Goal: Transaction & Acquisition: Download file/media

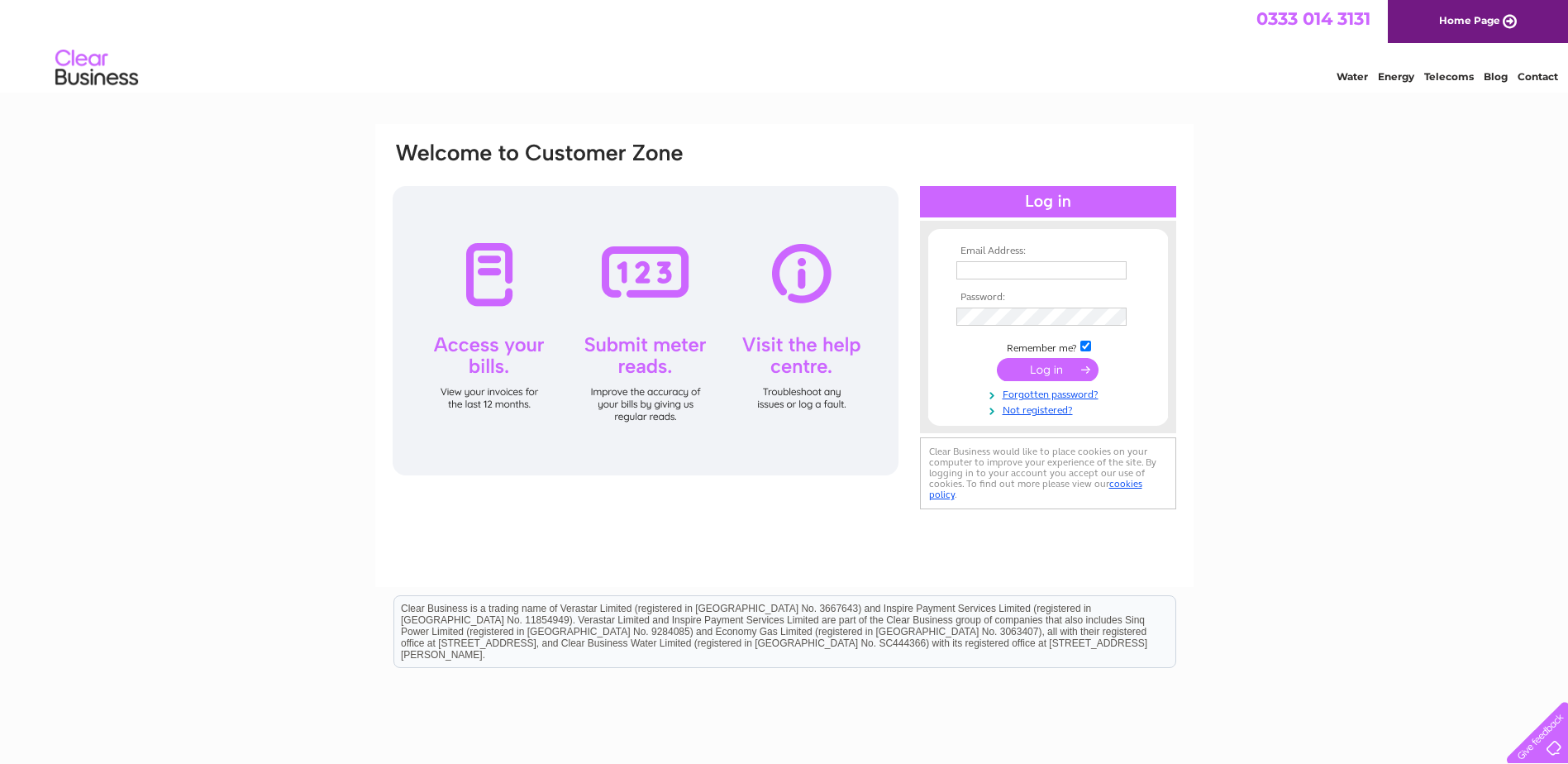
type input "Purchases@mgmtimber.com"
click at [1057, 368] on input "submit" at bounding box center [1048, 369] width 102 height 23
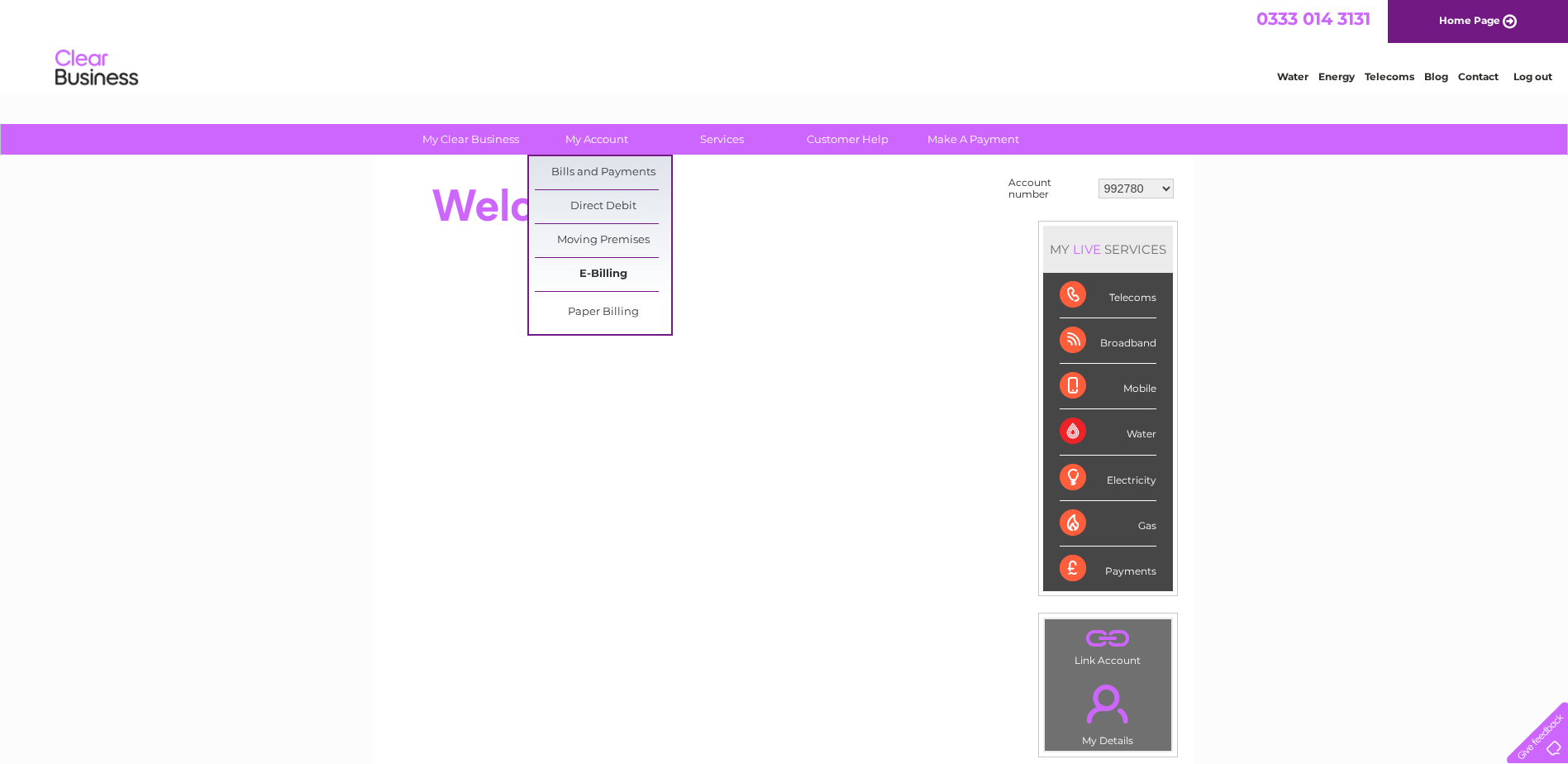
click at [573, 276] on link "E-Billing" at bounding box center [603, 274] width 136 height 33
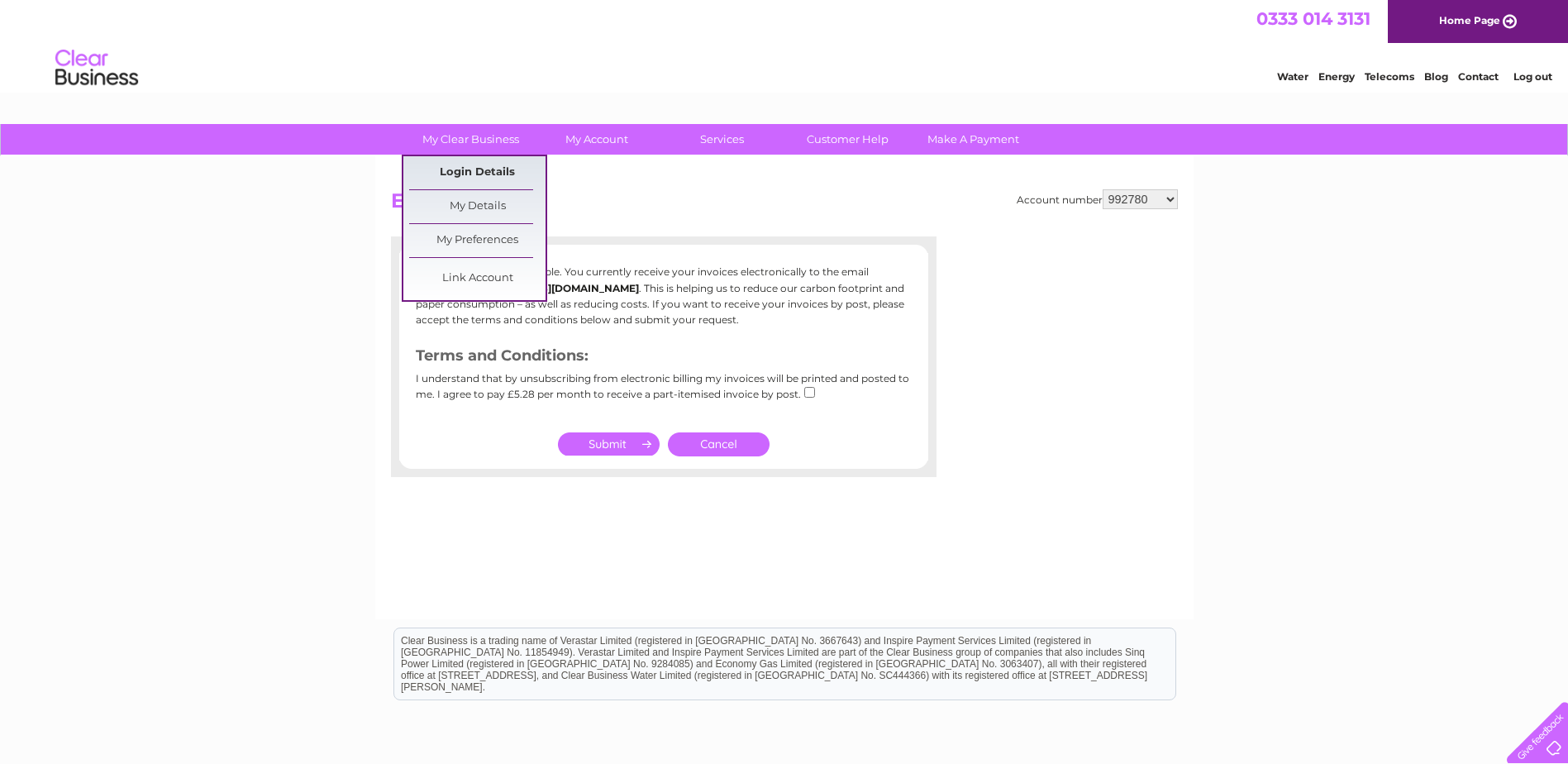
click at [477, 180] on link "Login Details" at bounding box center [477, 173] width 136 height 33
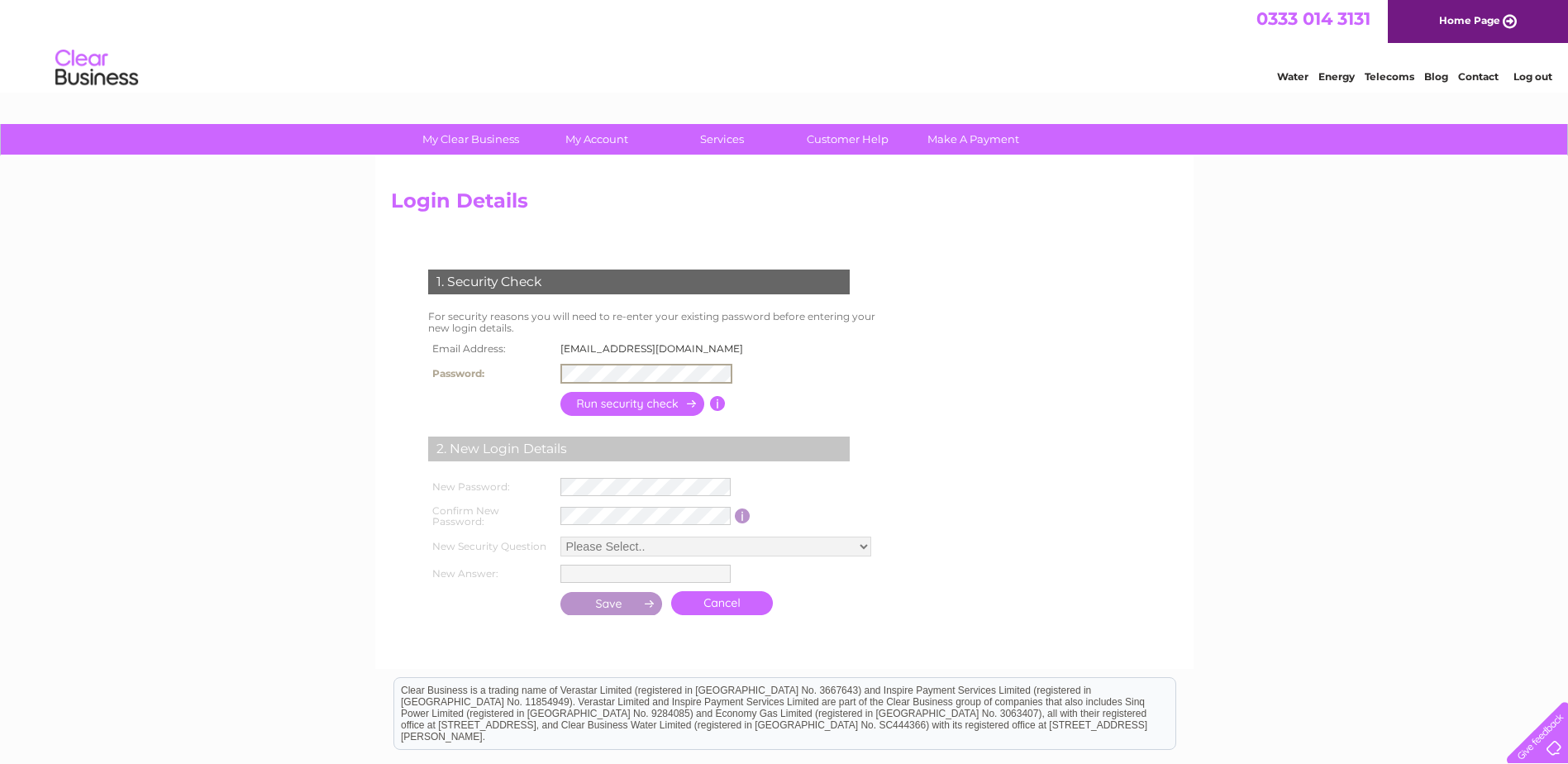
click at [605, 400] on input "button" at bounding box center [633, 404] width 145 height 24
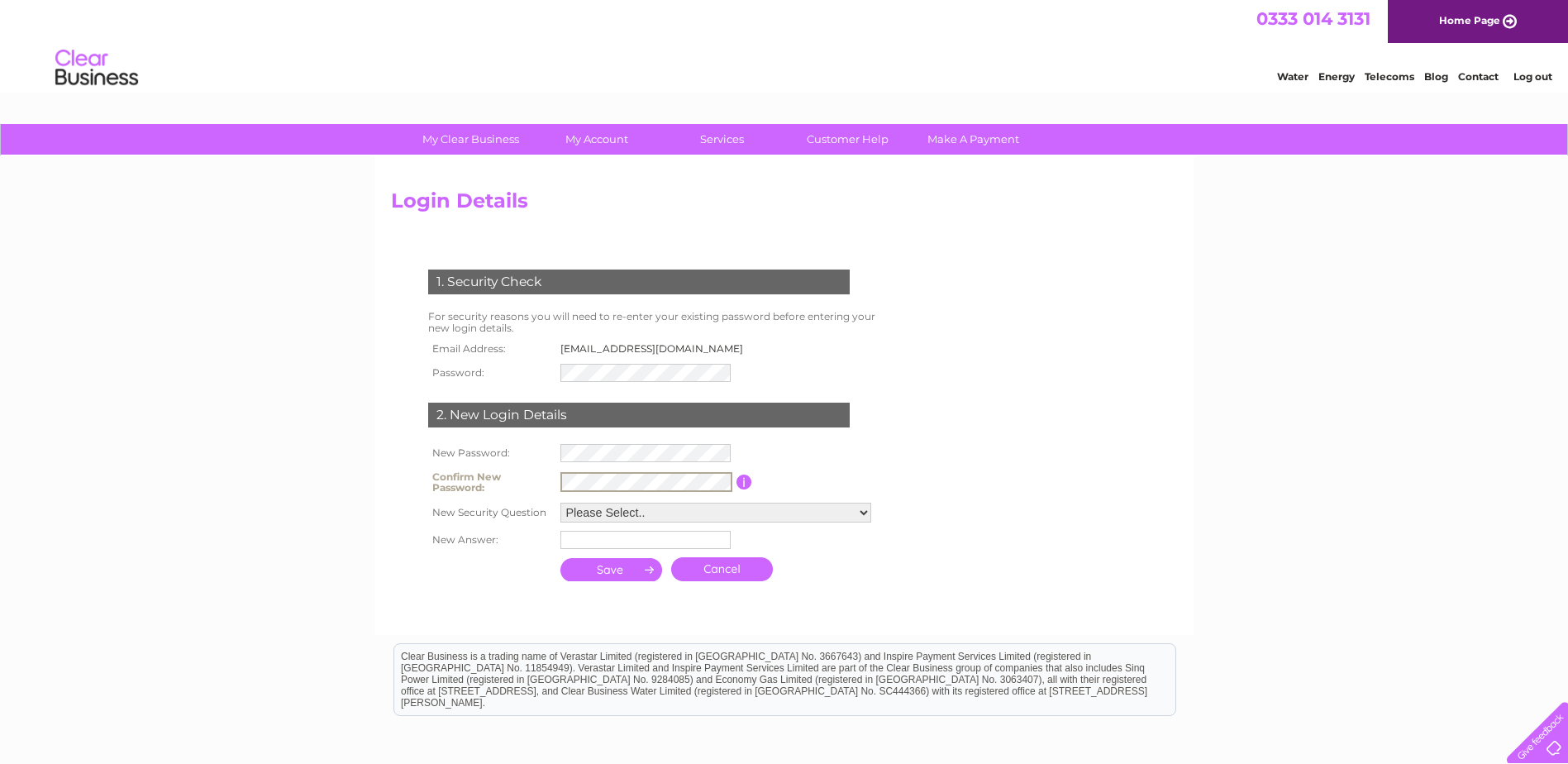
click at [653, 511] on select "Please Select.. In what town or city was your first job? In what town or city d…" at bounding box center [716, 512] width 311 height 20
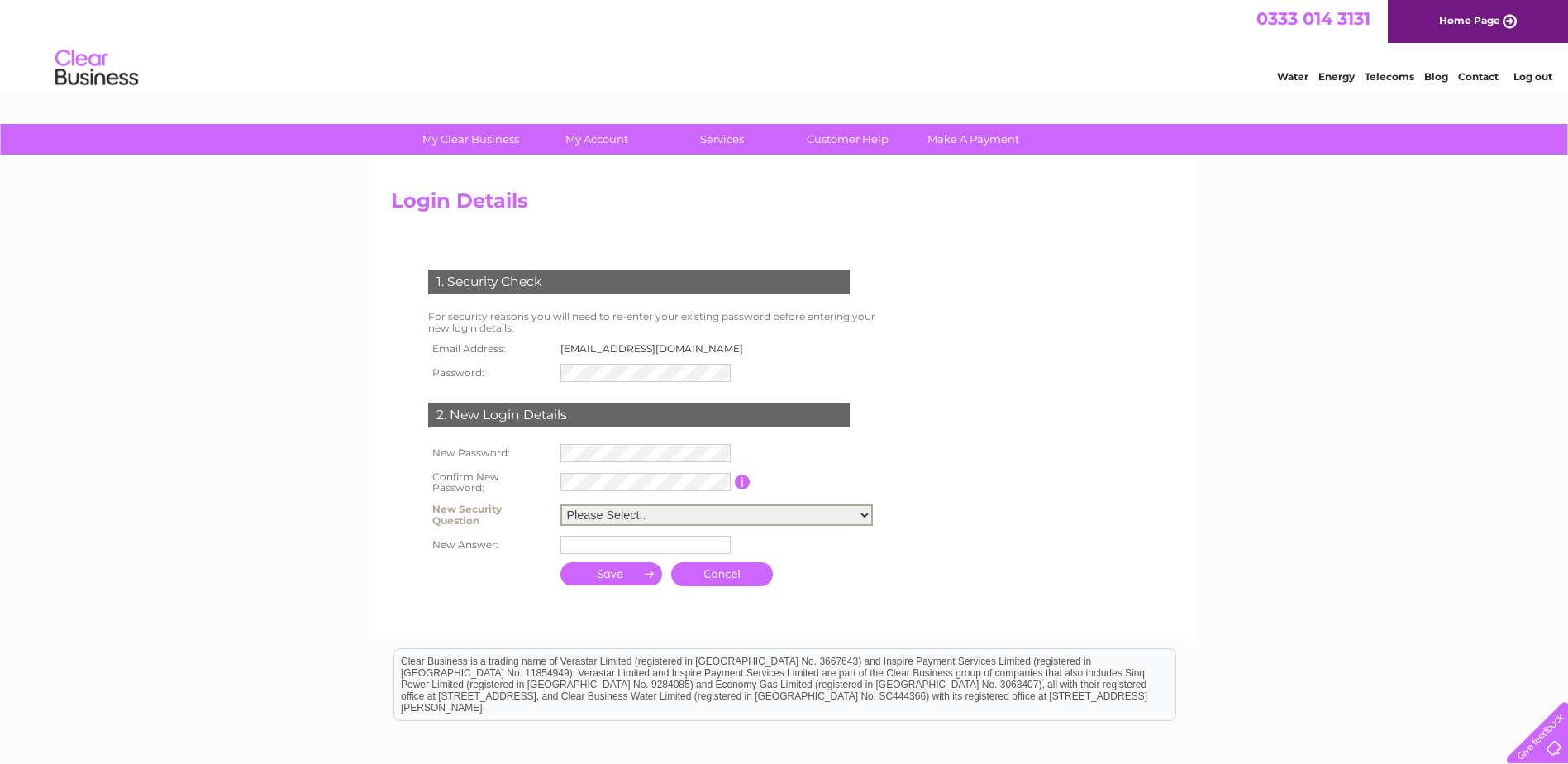
select select "1"
click at [560, 505] on select "Please Select.. In what town or city was your first job? In what town or city d…" at bounding box center [716, 515] width 312 height 21
click at [627, 551] on td at bounding box center [719, 544] width 327 height 26
type input "perth"
click at [607, 566] on input "submit" at bounding box center [611, 571] width 103 height 23
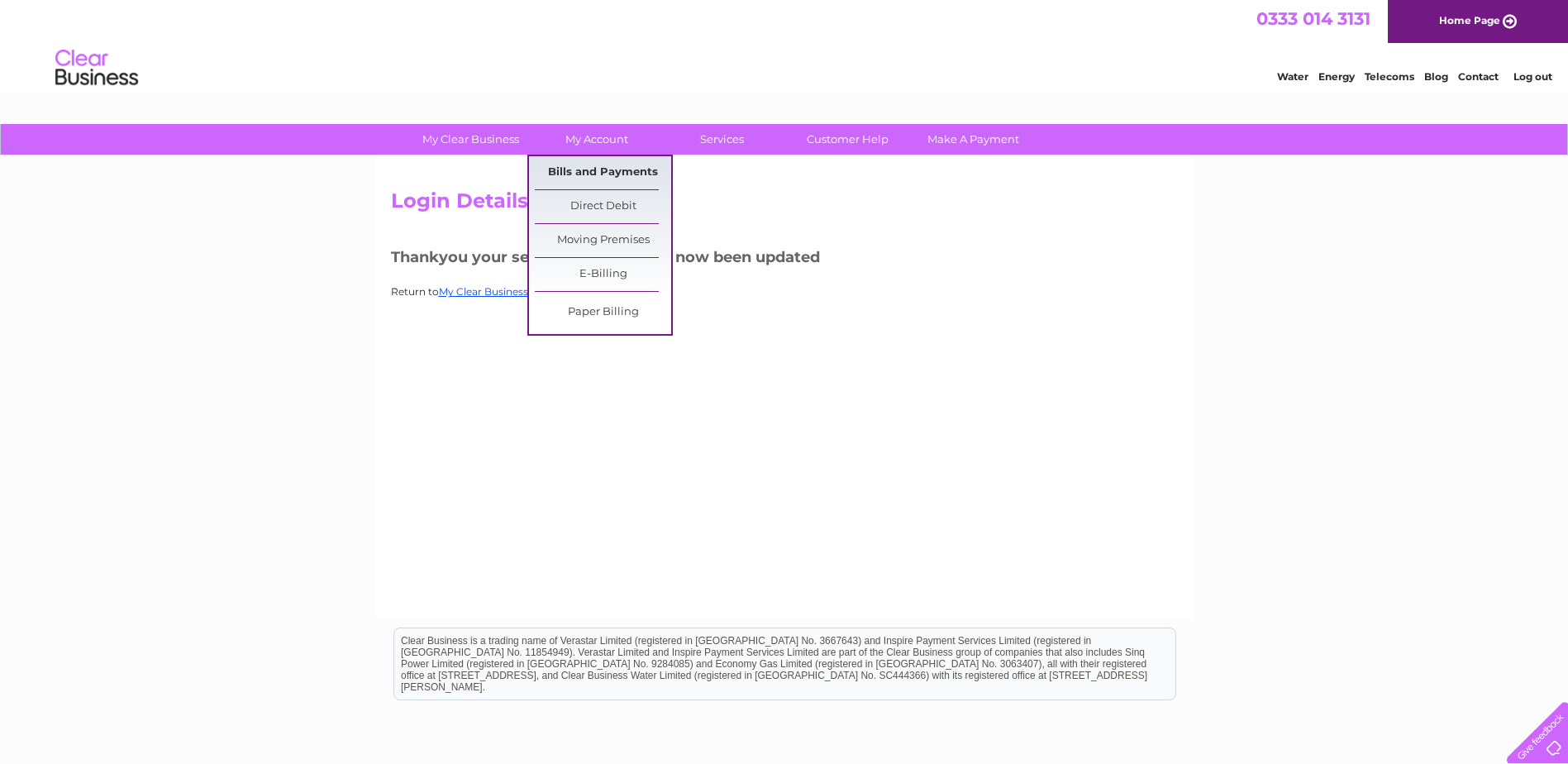
click at [603, 162] on link "Bills and Payments" at bounding box center [603, 173] width 136 height 33
click at [610, 171] on link "Bills and Payments" at bounding box center [603, 173] width 136 height 33
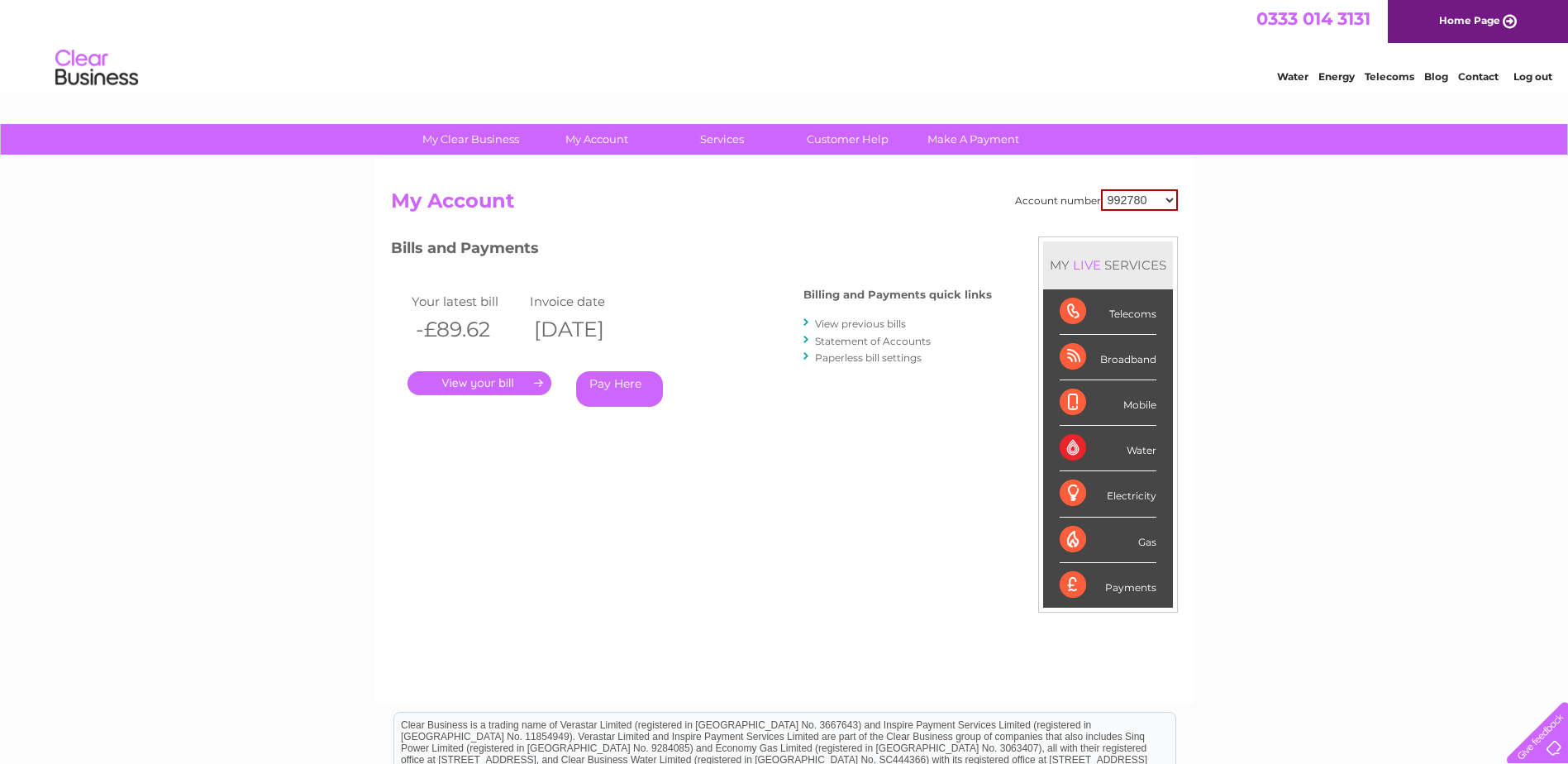
click at [493, 382] on link "." at bounding box center [479, 384] width 144 height 24
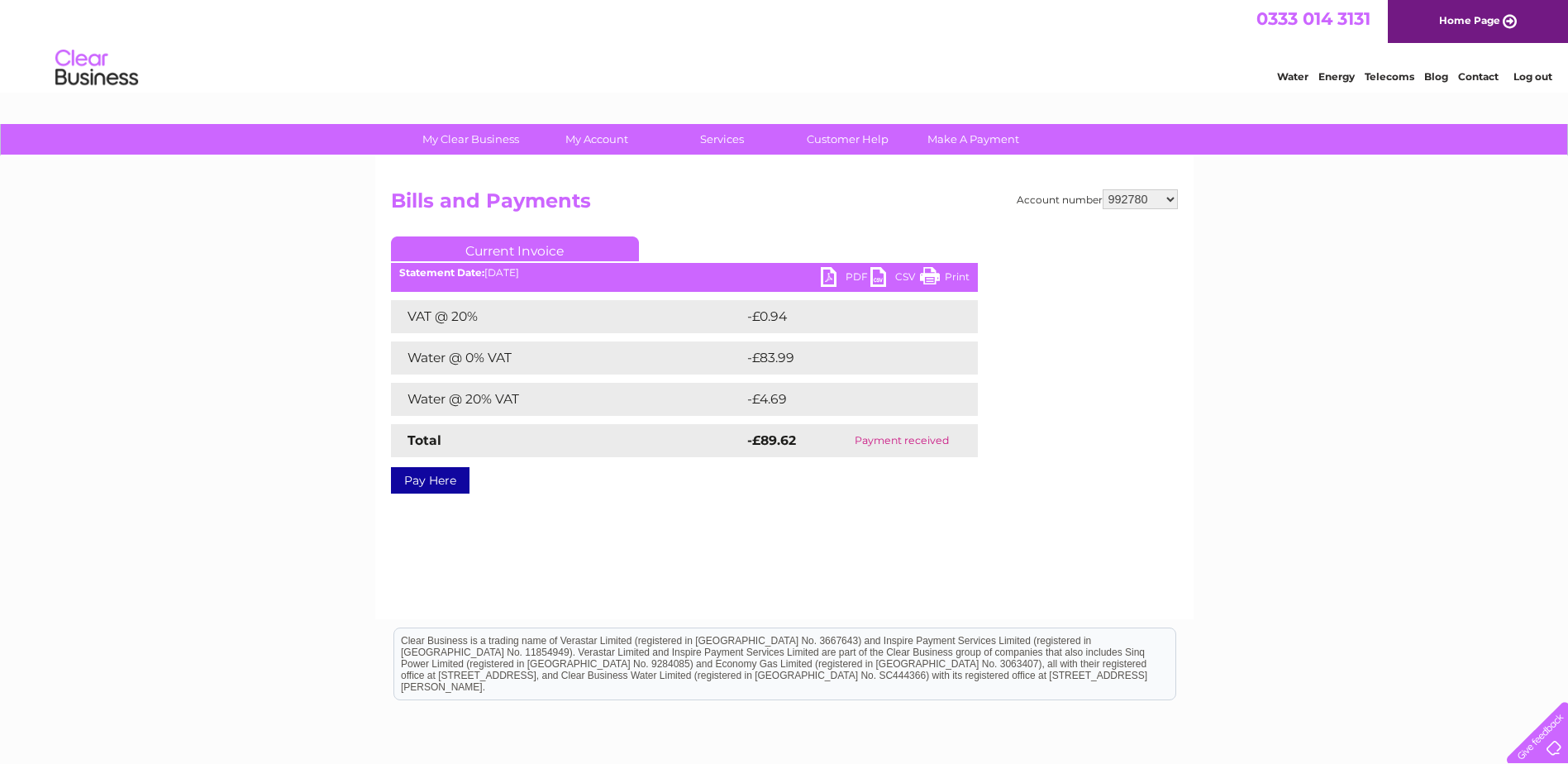
click at [1166, 197] on select "992780 993738 1091990 30289390 30320665" at bounding box center [1140, 199] width 75 height 20
select select "993738"
click at [1103, 190] on select "992780 993738 1091990 30289390 30320665" at bounding box center [1140, 199] width 75 height 20
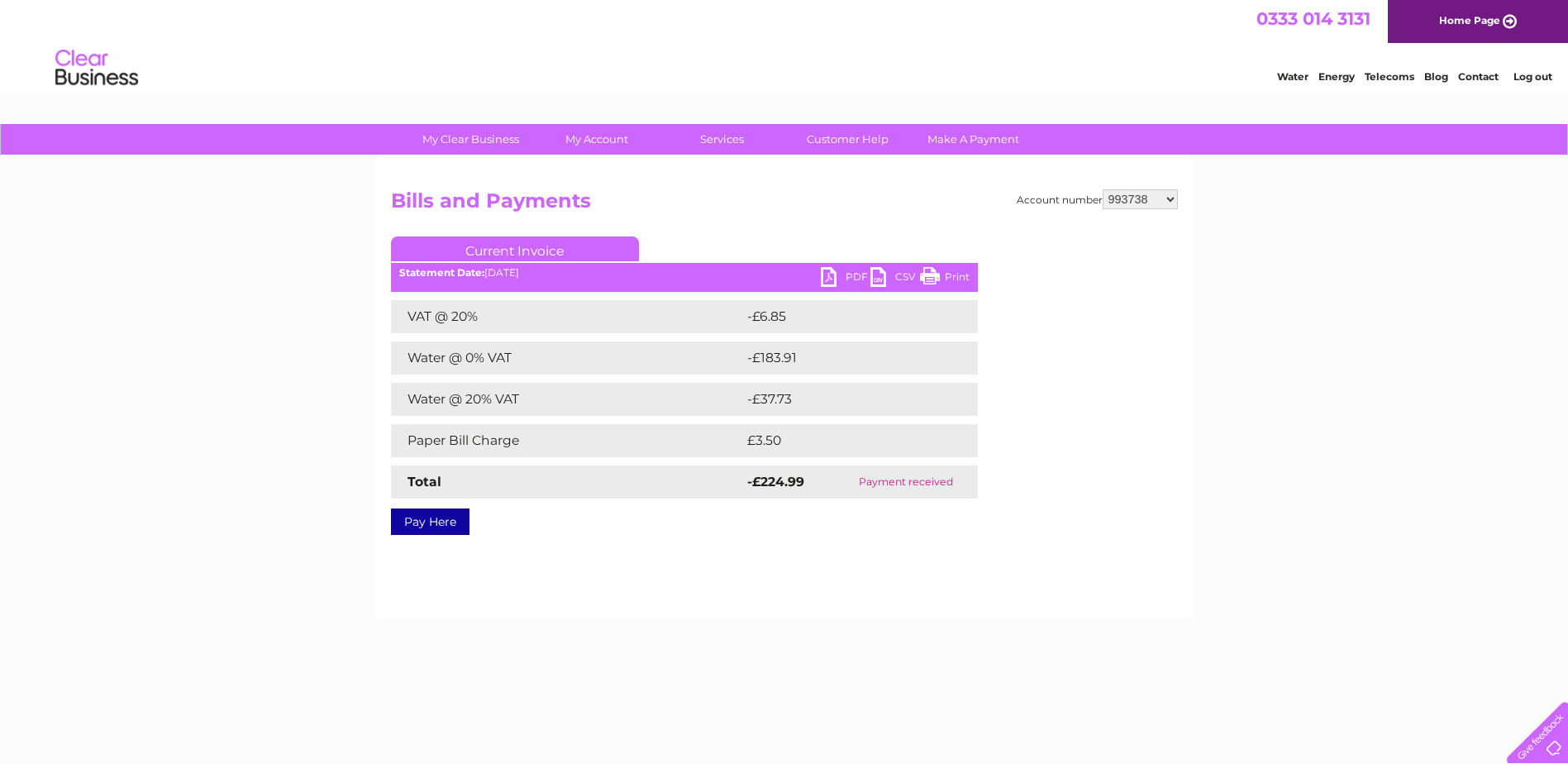
click at [1170, 197] on select "992780 993738 1091990 30289390 30320665" at bounding box center [1140, 199] width 75 height 20
click at [1103, 190] on select "992780 993738 1091990 30289390 30320665" at bounding box center [1140, 199] width 75 height 20
click at [1173, 202] on select "992780 993738 1091990 30289390 30320665" at bounding box center [1140, 199] width 75 height 20
select select "30289390"
click at [1103, 190] on select "992780 993738 1091990 30289390 30320665" at bounding box center [1140, 199] width 75 height 20
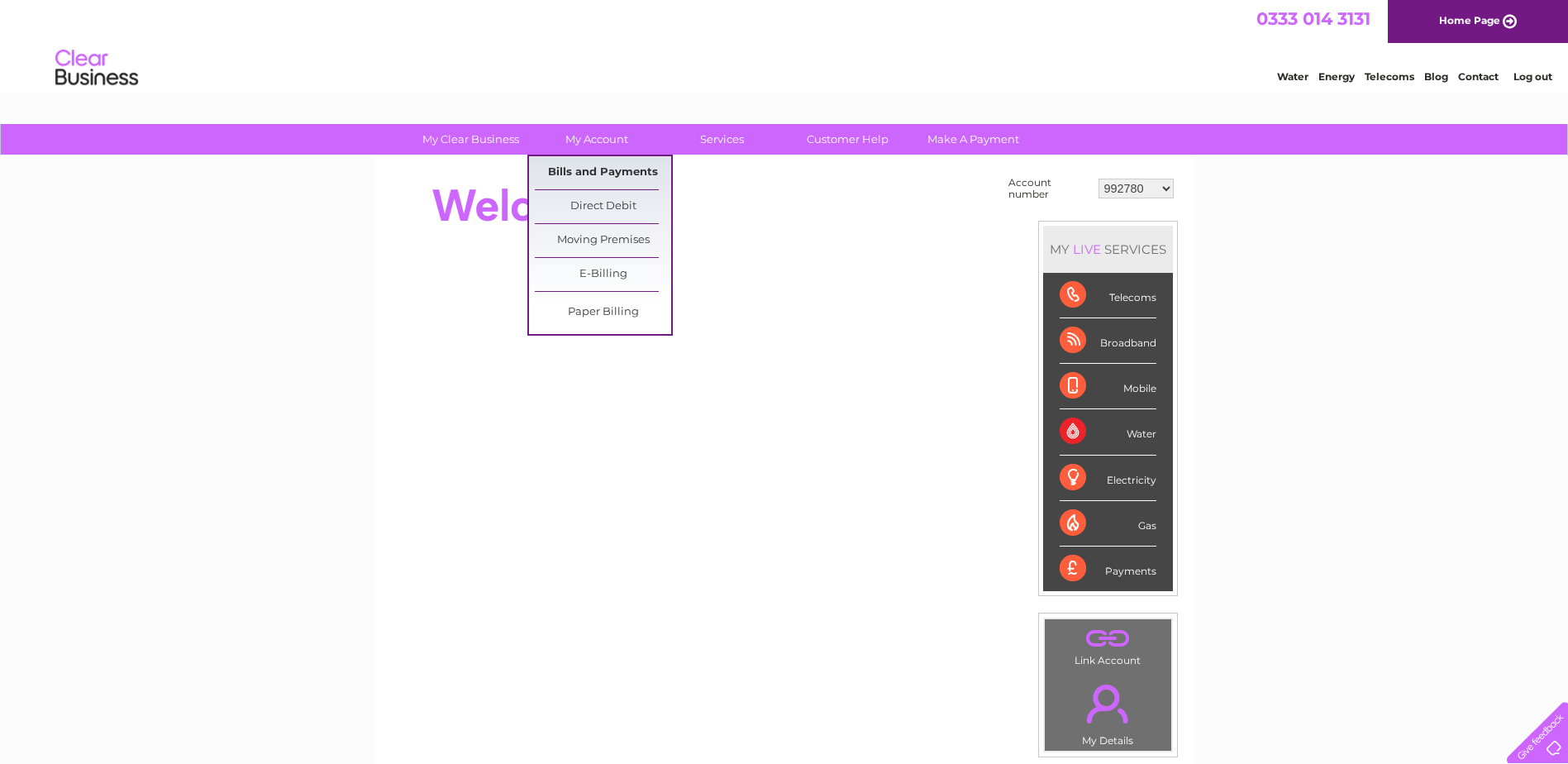
click at [592, 174] on link "Bills and Payments" at bounding box center [603, 173] width 136 height 33
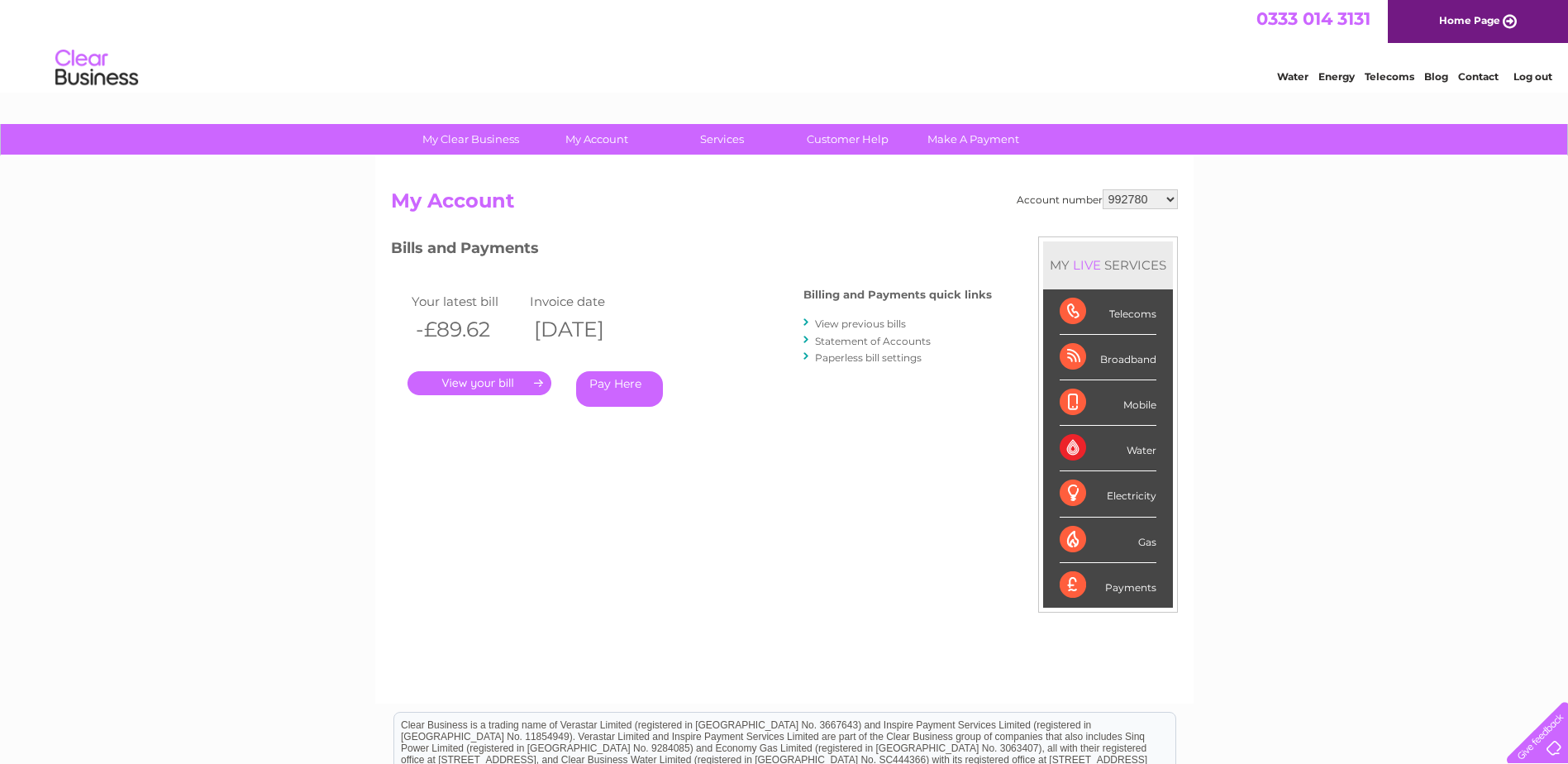
click at [1174, 197] on select "992780 993738 1091990 30289390 30320665" at bounding box center [1140, 199] width 75 height 20
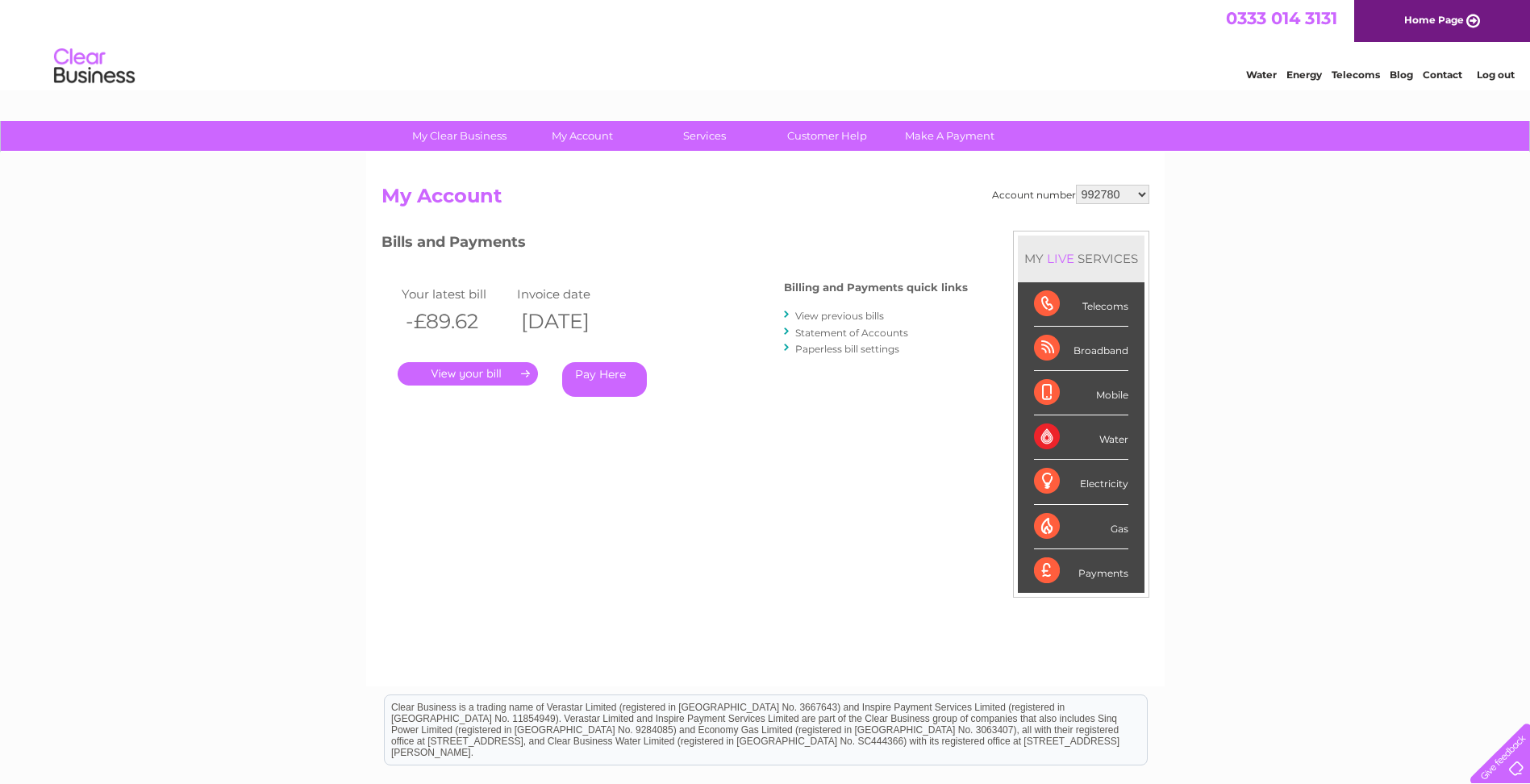
click at [1140, 193] on select "992780 993738 1091990 30289390 30320665" at bounding box center [1113, 194] width 73 height 19
select select "30320665"
click at [1076, 185] on select "992780 993738 1091990 30289390 30320665" at bounding box center [1113, 194] width 73 height 19
click at [465, 374] on link "." at bounding box center [467, 374] width 140 height 23
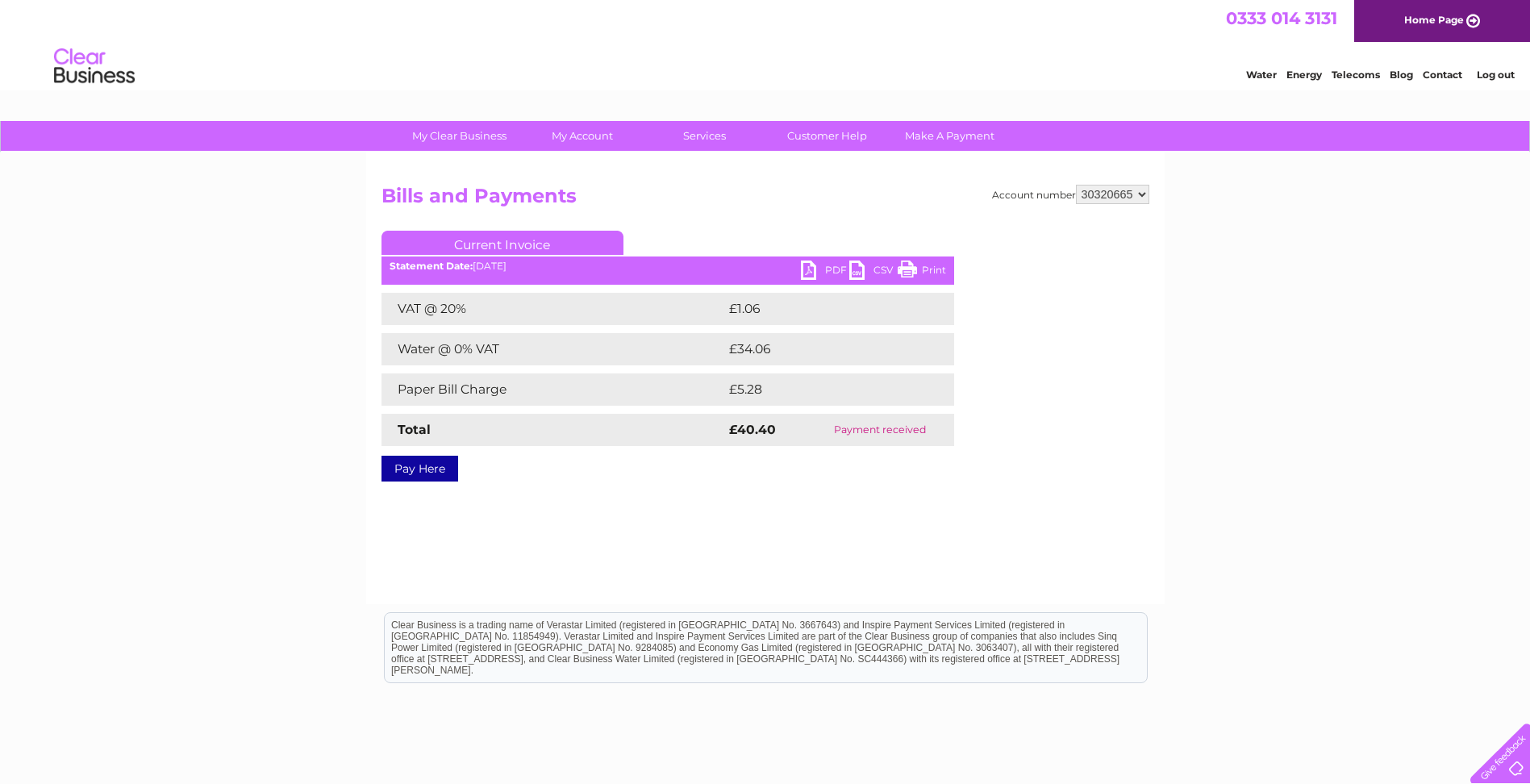
click at [831, 270] on link "PDF" at bounding box center [825, 272] width 48 height 23
click at [1139, 192] on select "992780 993738 1091990 30289390 30320665" at bounding box center [1113, 194] width 73 height 19
select select "30289390"
click at [1076, 185] on select "992780 993738 1091990 30289390 30320665" at bounding box center [1113, 194] width 73 height 19
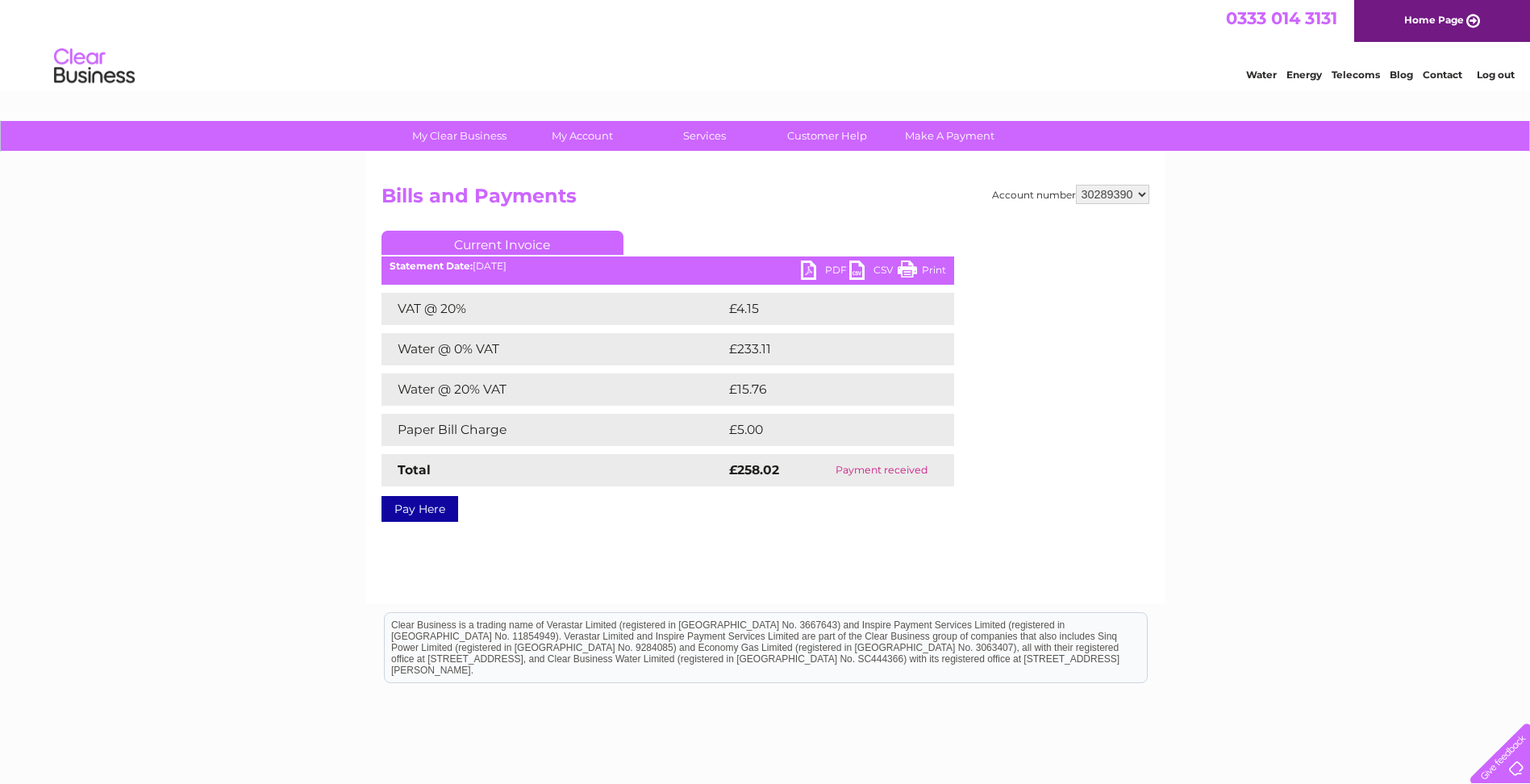
click at [826, 265] on link "PDF" at bounding box center [825, 272] width 48 height 23
